Goal: Task Accomplishment & Management: Use online tool/utility

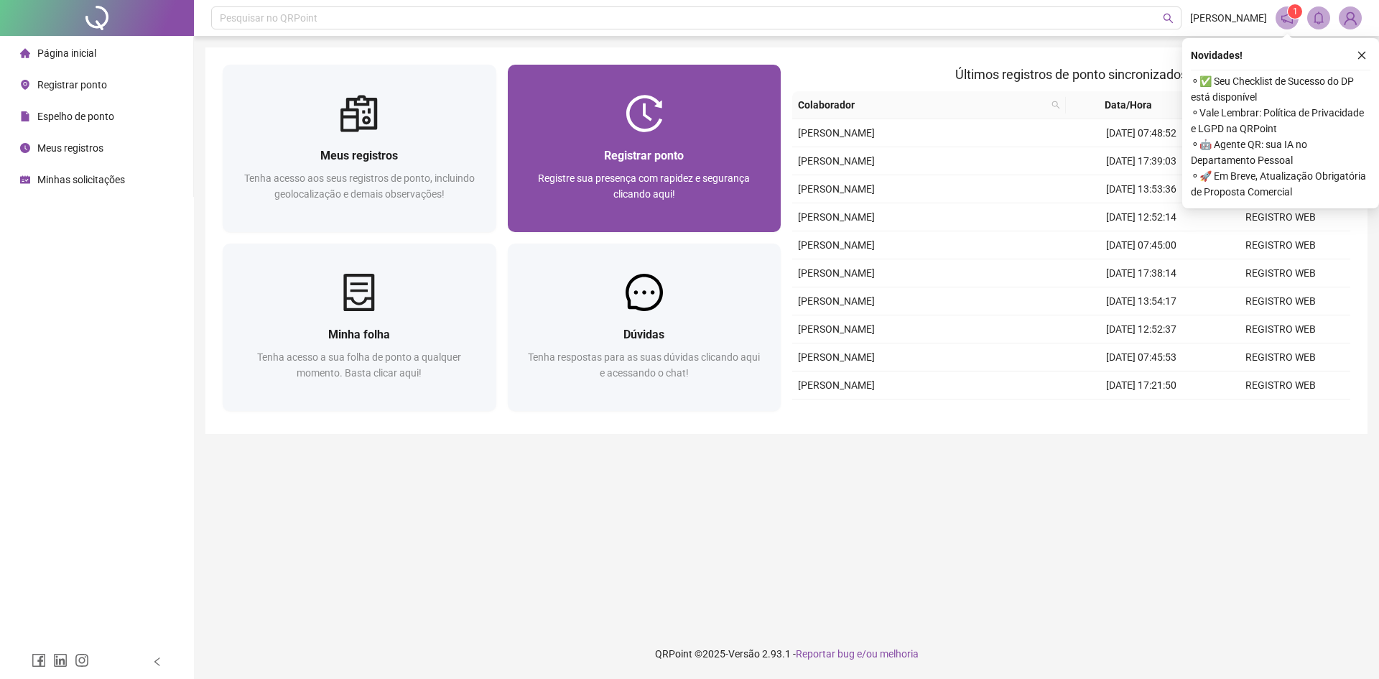
click at [651, 135] on div "Registrar ponto Registre sua presença com rapidez e segurança clicando aqui!" at bounding box center [645, 182] width 274 height 100
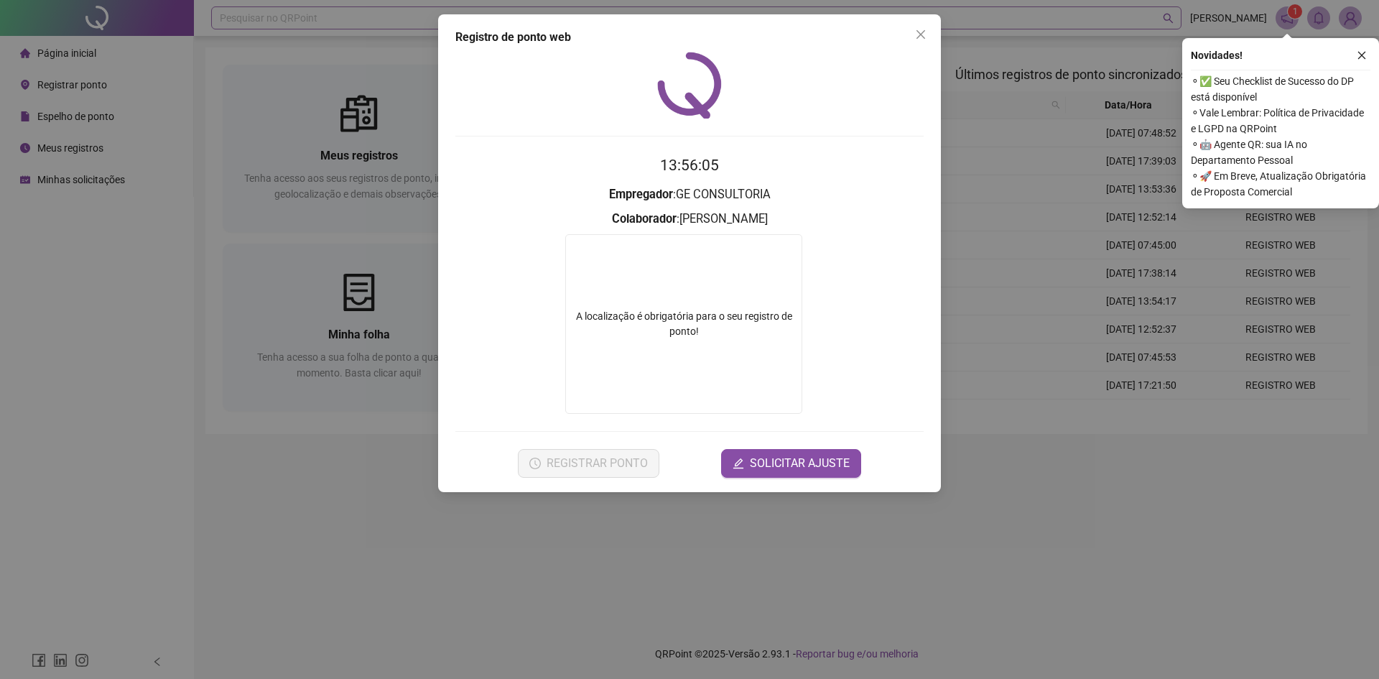
drag, startPoint x: 915, startPoint y: 45, endPoint x: 985, endPoint y: 9, distance: 78.7
click at [918, 45] on button "Close" at bounding box center [920, 34] width 23 height 23
